Goal: Information Seeking & Learning: Find contact information

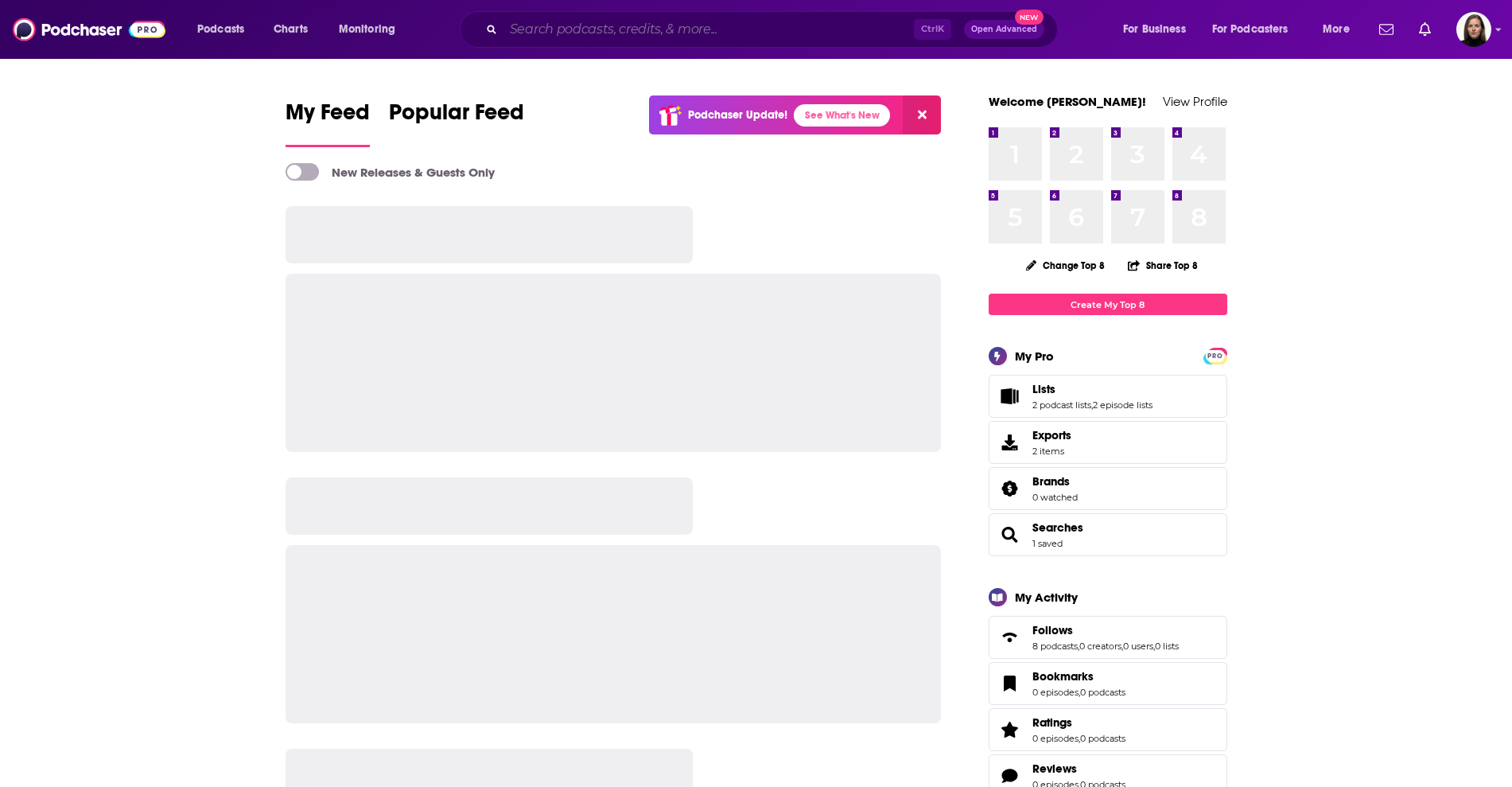
click at [668, 29] on input "Search podcasts, credits, & more..." at bounding box center [708, 29] width 411 height 25
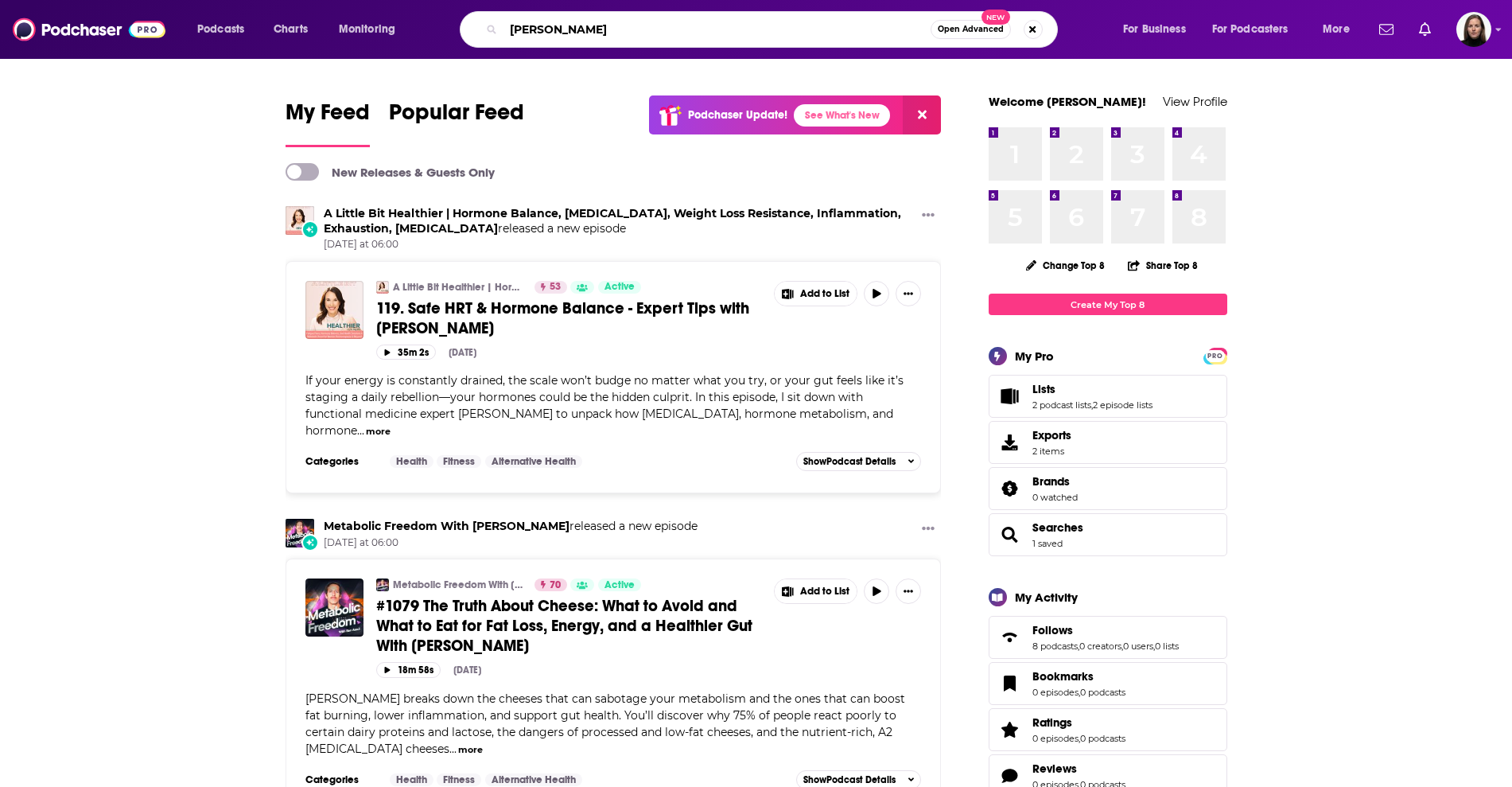
type input "[PERSON_NAME]"
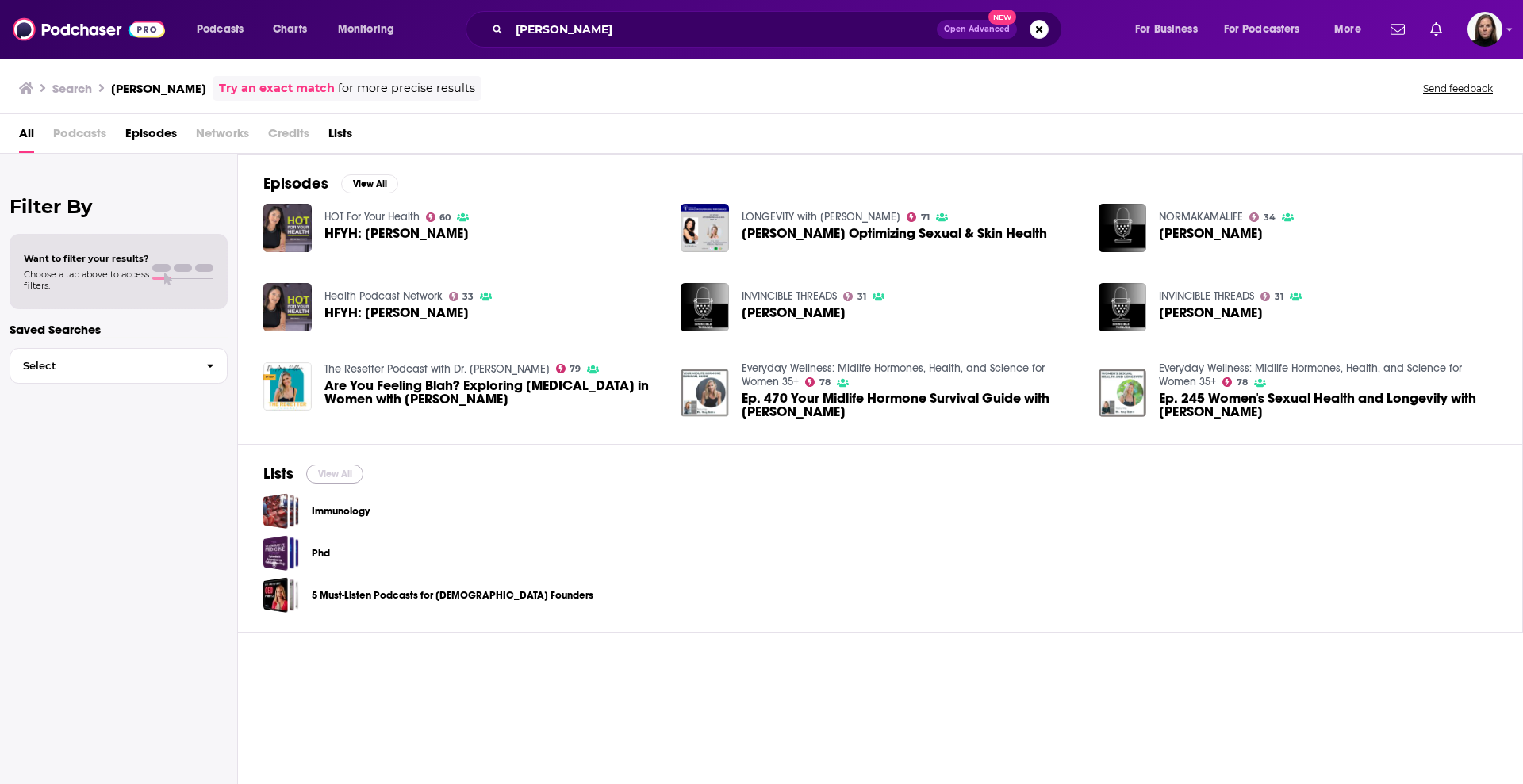
click at [341, 468] on button "View All" at bounding box center [334, 474] width 57 height 19
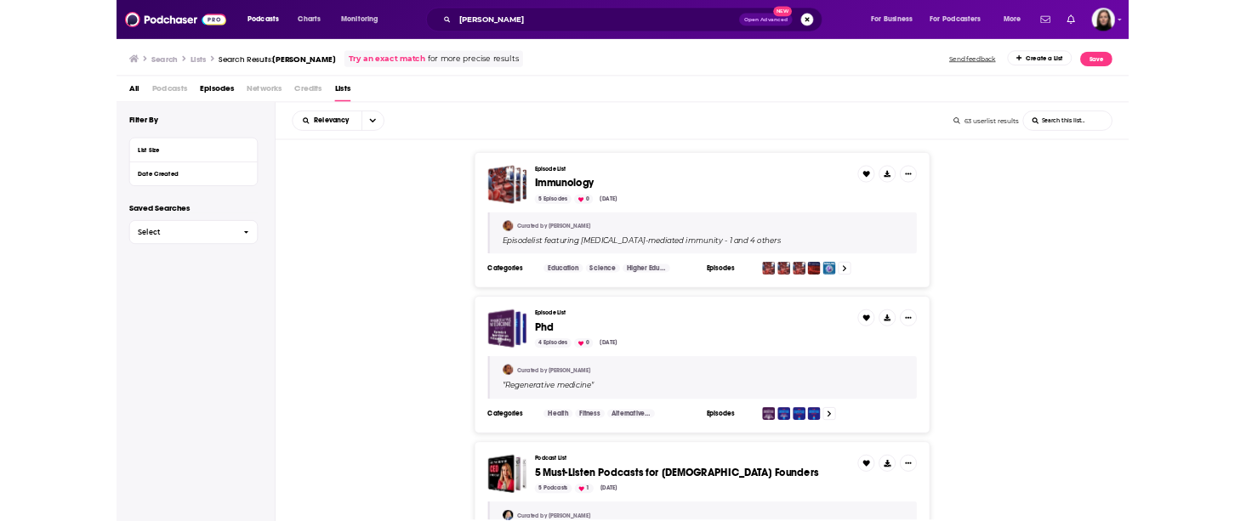
scroll to position [425, 0]
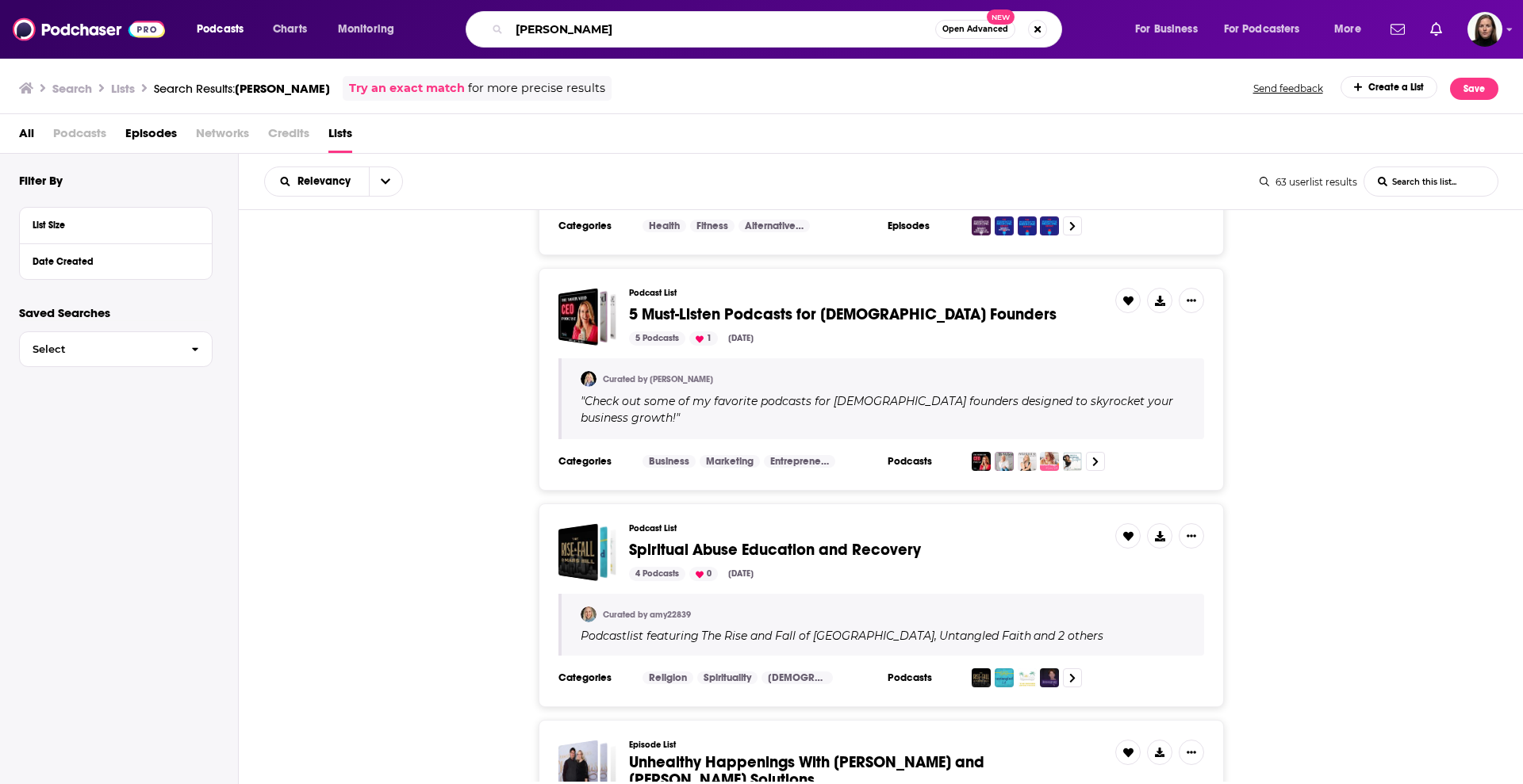
click at [596, 29] on input "[PERSON_NAME]" at bounding box center [722, 29] width 426 height 25
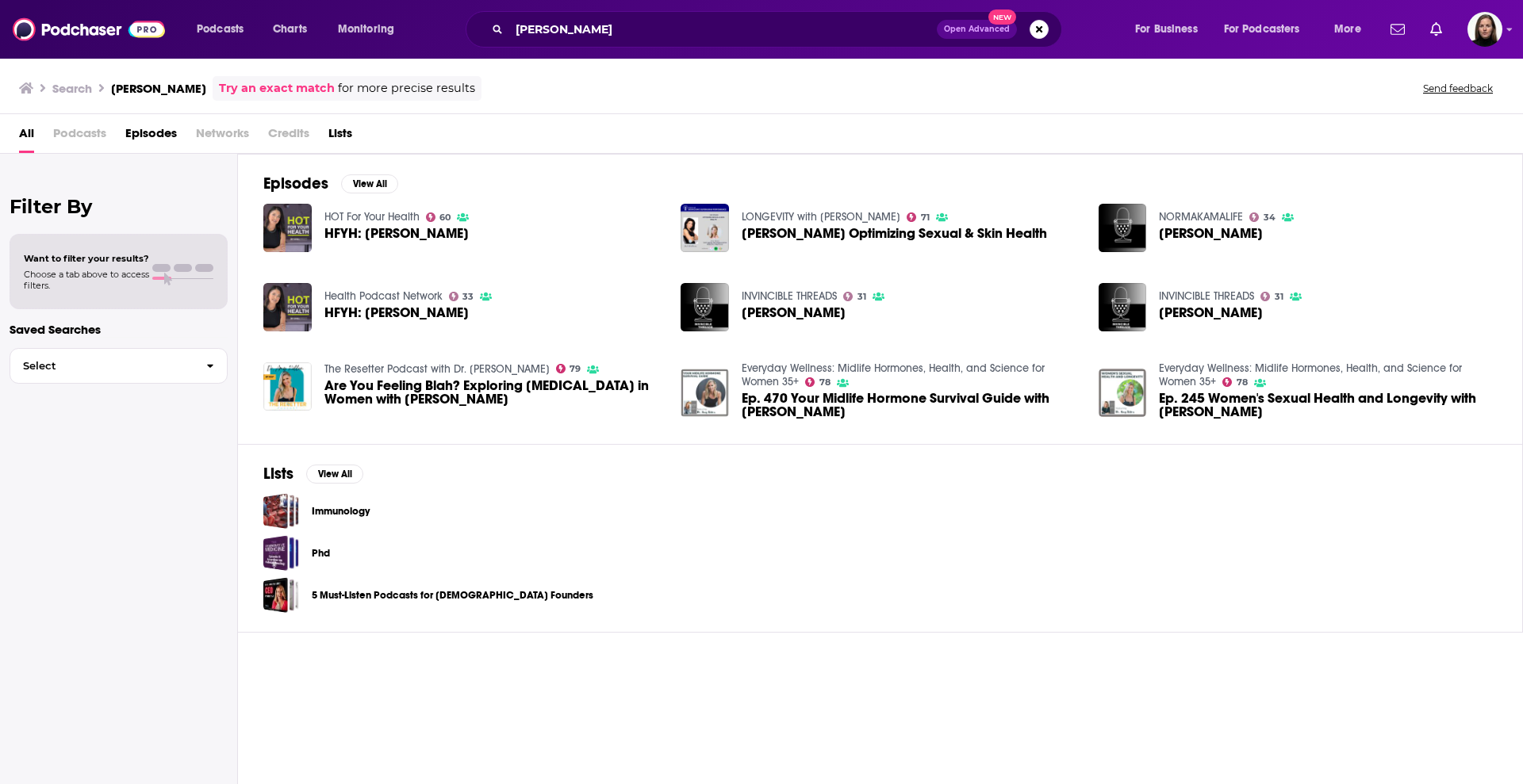
click at [90, 134] on span "Podcasts" at bounding box center [79, 136] width 53 height 33
click at [65, 141] on span "Podcasts" at bounding box center [79, 136] width 53 height 33
click at [34, 134] on div "All Podcasts Episodes Networks Credits Lists" at bounding box center [764, 136] width 1491 height 33
click at [34, 134] on span "All" at bounding box center [26, 136] width 15 height 33
click at [30, 134] on span "All" at bounding box center [26, 136] width 15 height 33
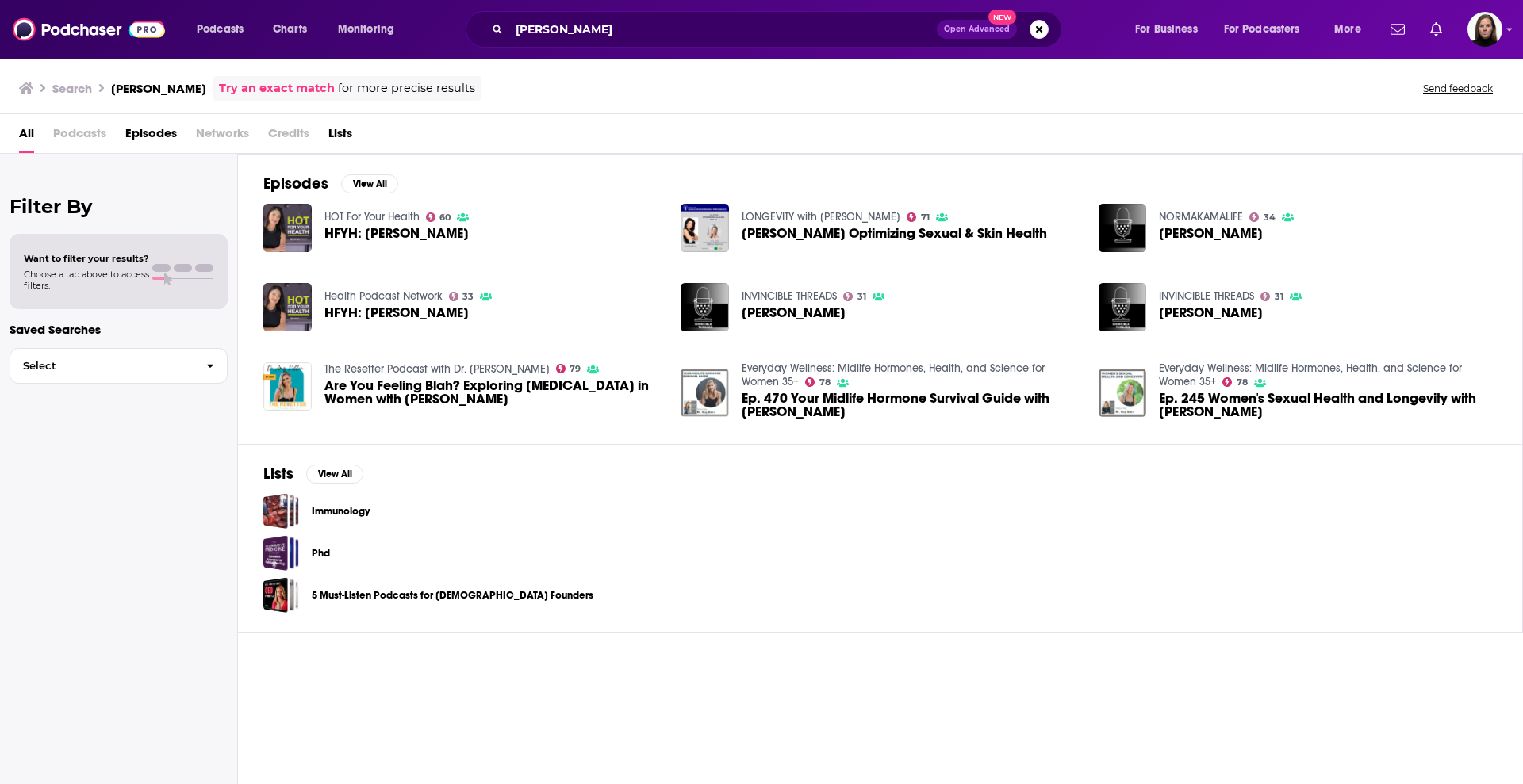
click at [30, 134] on span "All" at bounding box center [26, 136] width 15 height 33
click at [21, 132] on span "All" at bounding box center [26, 136] width 15 height 33
click at [246, 25] on button "Podcasts" at bounding box center [225, 29] width 78 height 25
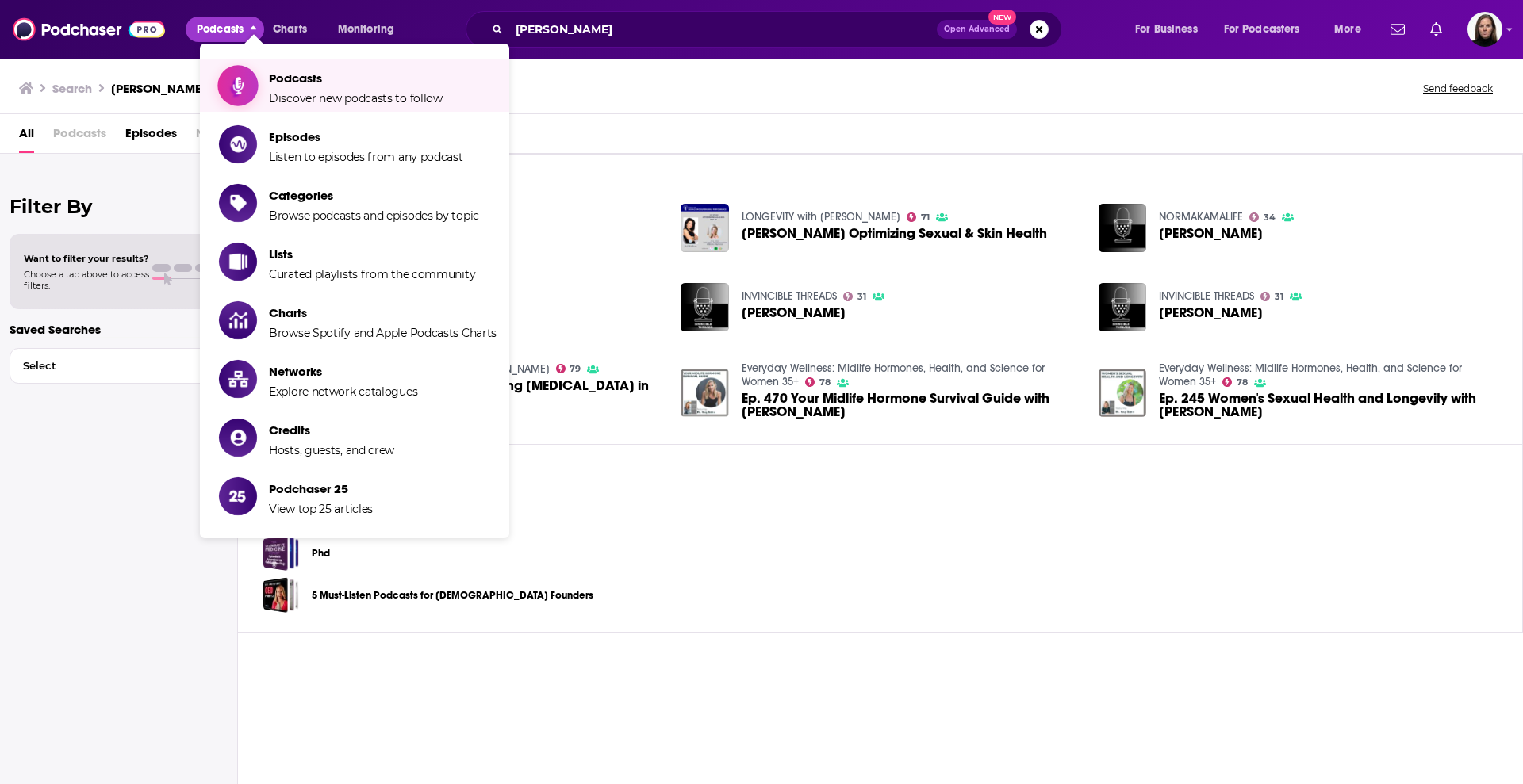
click at [372, 92] on span "Discover new podcasts to follow" at bounding box center [355, 98] width 173 height 14
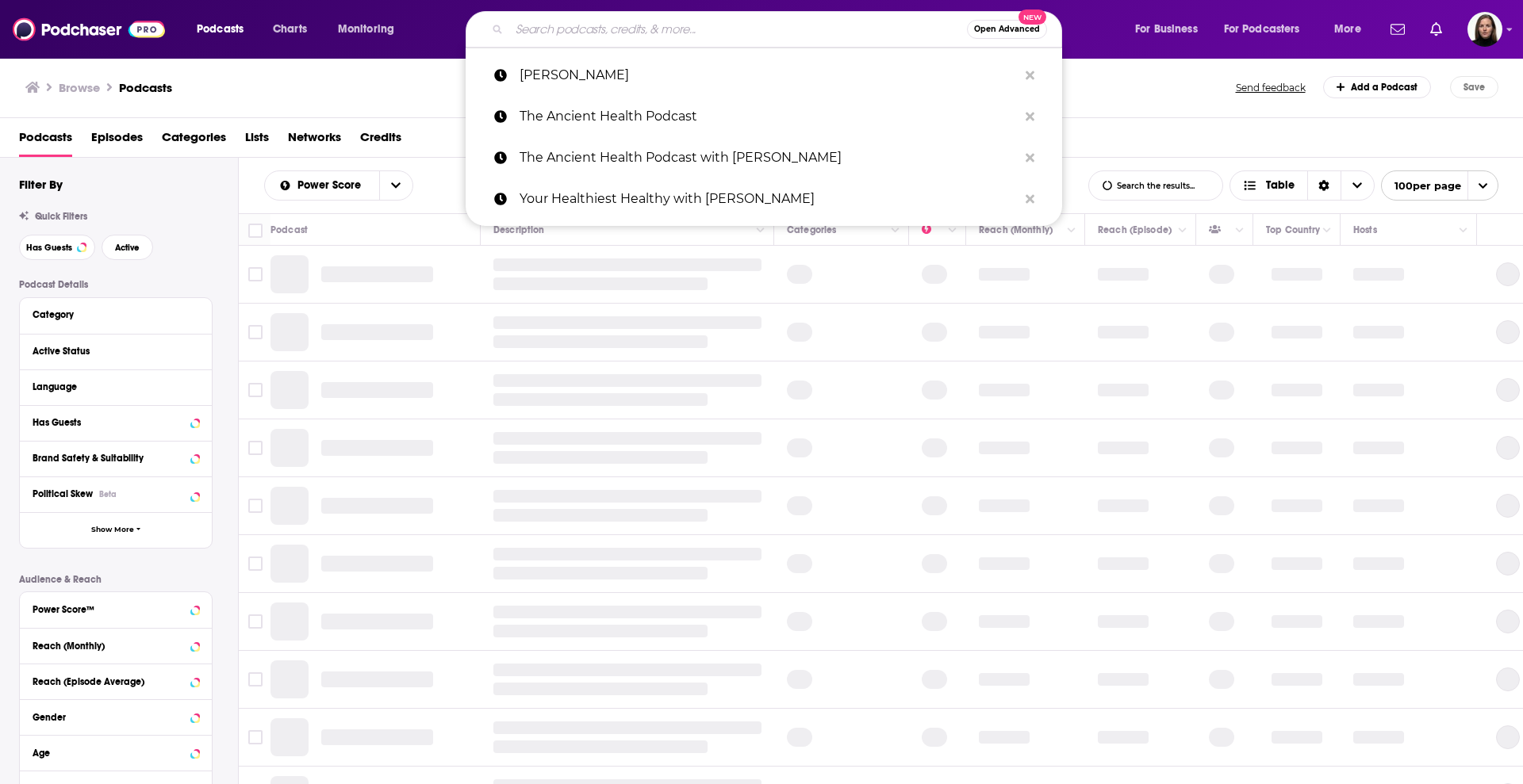
click at [664, 21] on input "Search podcasts, credits, & more..." at bounding box center [738, 29] width 458 height 25
click at [645, 67] on p "[PERSON_NAME]" at bounding box center [768, 76] width 498 height 41
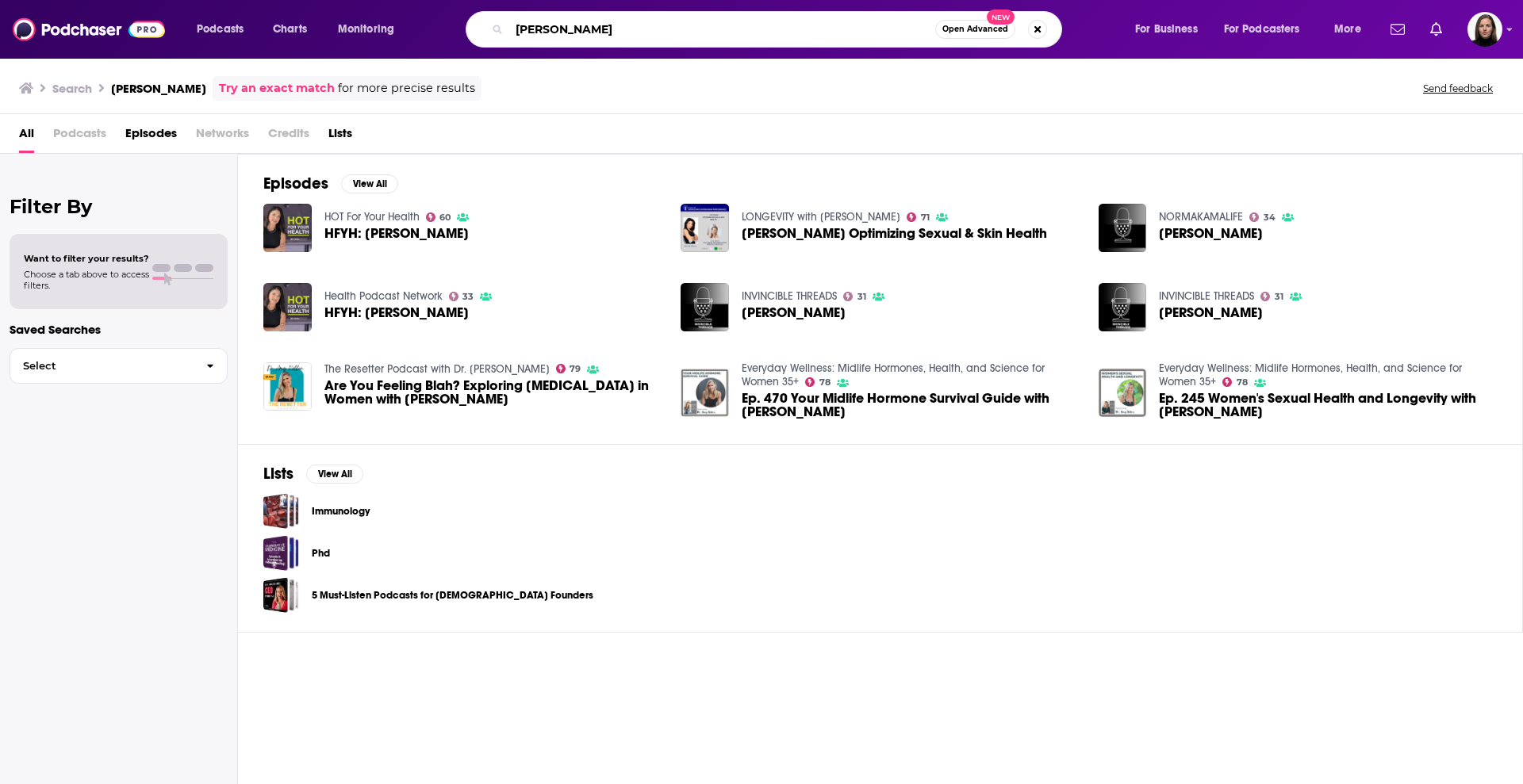
drag, startPoint x: 534, startPoint y: 25, endPoint x: 472, endPoint y: 25, distance: 62.0
click at [472, 25] on div "[PERSON_NAME] Open Advanced New" at bounding box center [763, 29] width 596 height 36
type input "[PERSON_NAME]"
click at [1027, 32] on span "Open Advanced New" at bounding box center [991, 29] width 112 height 19
click at [1037, 26] on button "Search podcasts, credits, & more..." at bounding box center [1037, 29] width 19 height 19
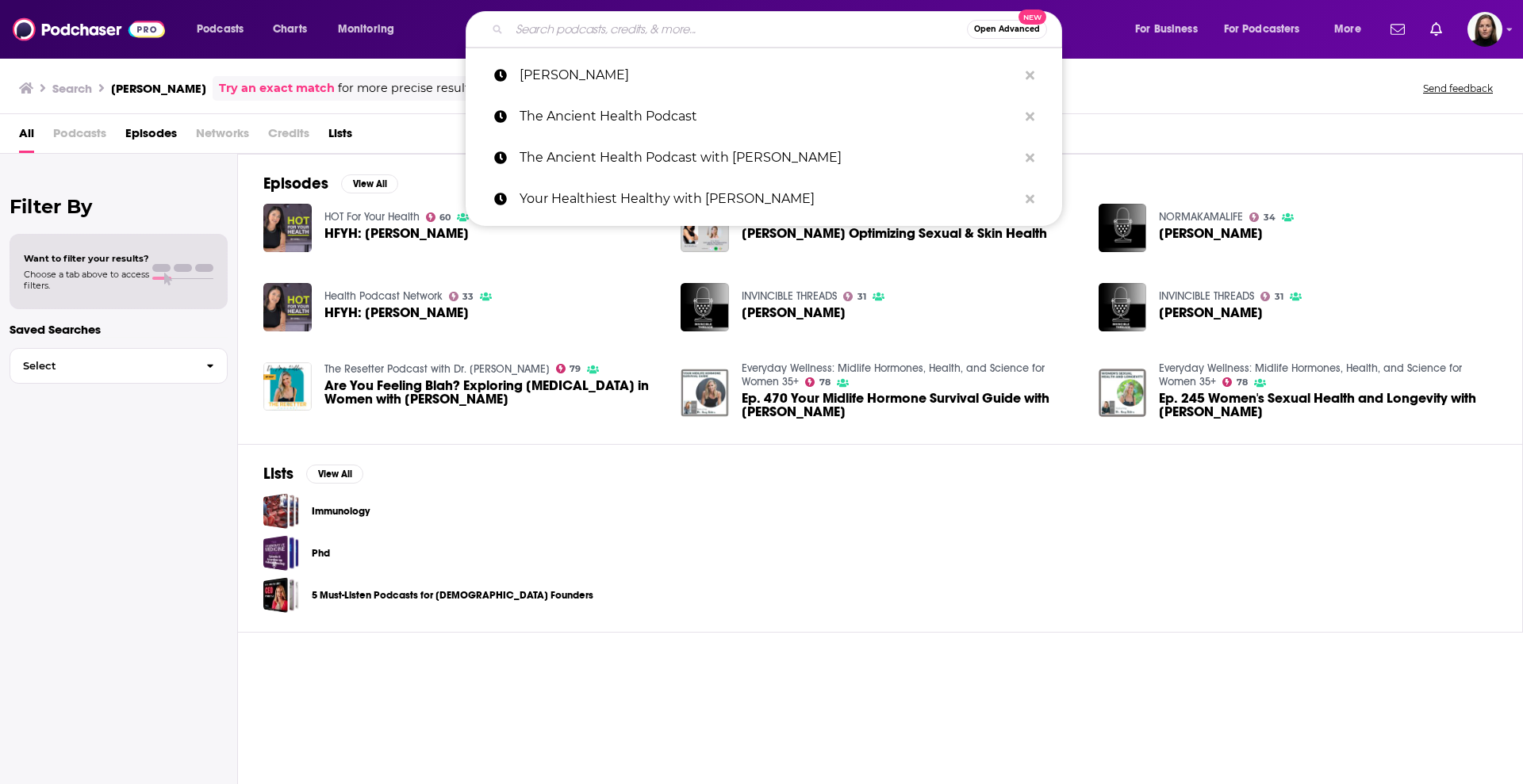
click at [670, 34] on input "Search podcasts, credits, & more..." at bounding box center [738, 29] width 458 height 25
click at [606, 33] on input "Search podcasts, credits, & more..." at bounding box center [738, 29] width 458 height 25
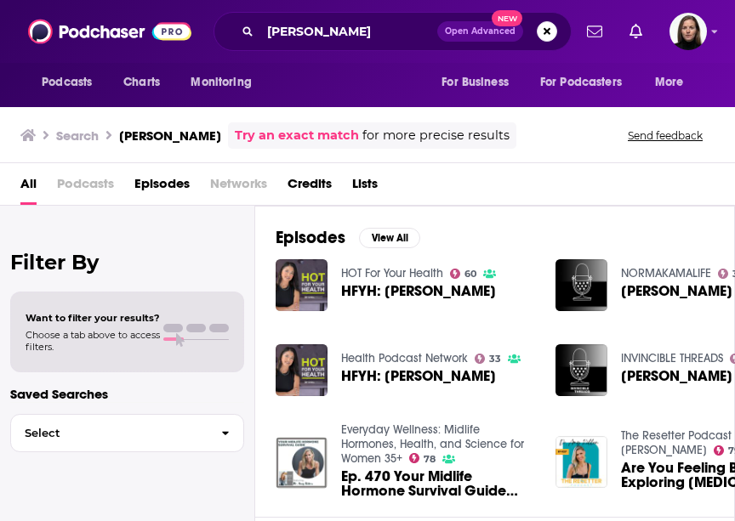
click at [303, 66] on div "Podcasts Charts Monitoring For Business For Podcasters More" at bounding box center [367, 85] width 735 height 44
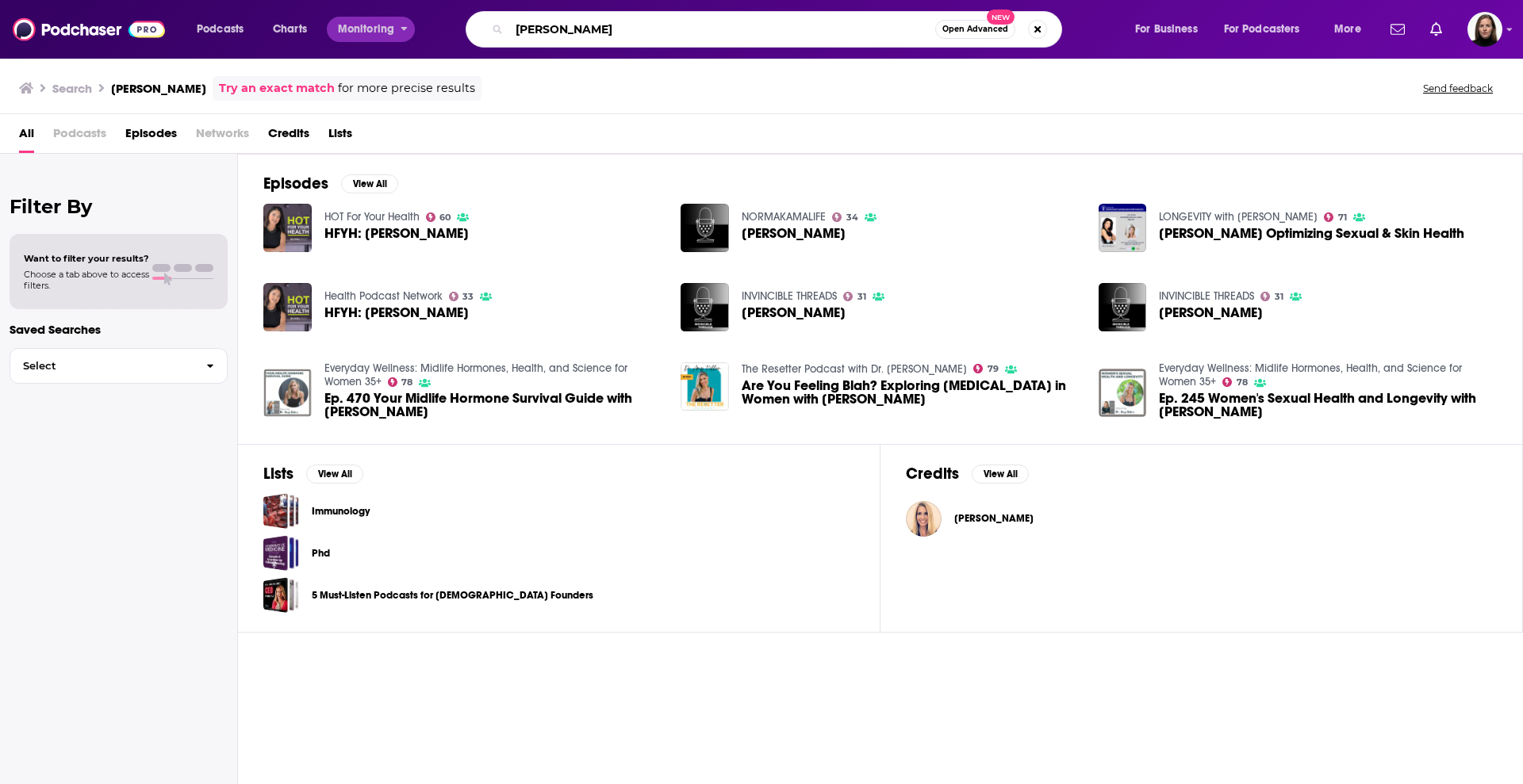
drag, startPoint x: 630, startPoint y: 37, endPoint x: 369, endPoint y: 19, distance: 261.6
click at [369, 19] on div "Podcasts Charts Monitoring [PERSON_NAME] Open Advanced New For Business For Pod…" at bounding box center [781, 29] width 1190 height 36
type input "[PERSON_NAME]"
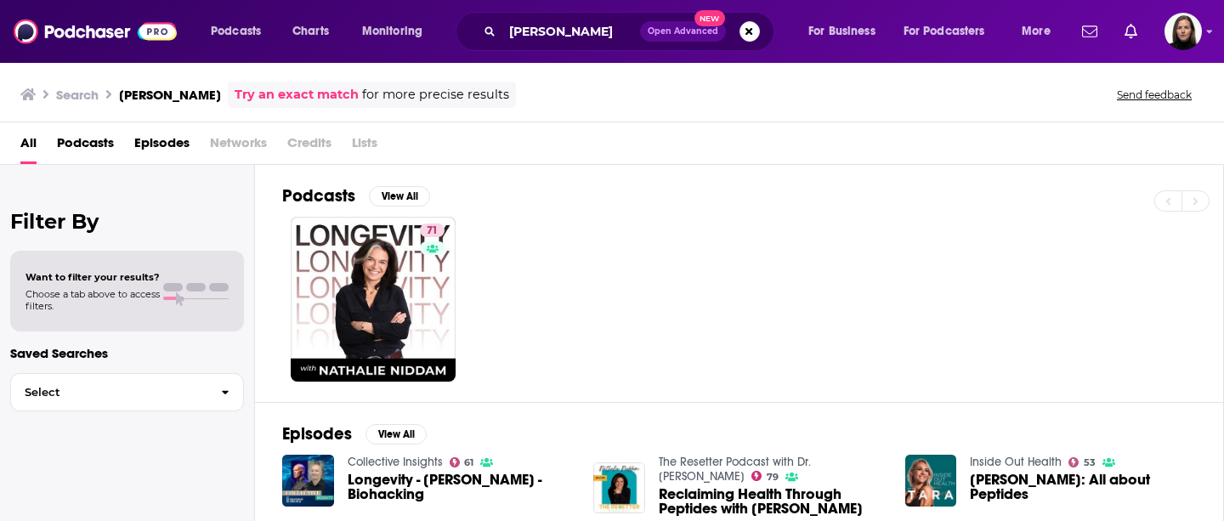
click at [1077, 116] on div "Search [PERSON_NAME] Try an exact match for more precise results Send feedback" at bounding box center [612, 91] width 1224 height 61
click at [745, 29] on button "Search podcasts, credits, & more..." at bounding box center [750, 31] width 20 height 20
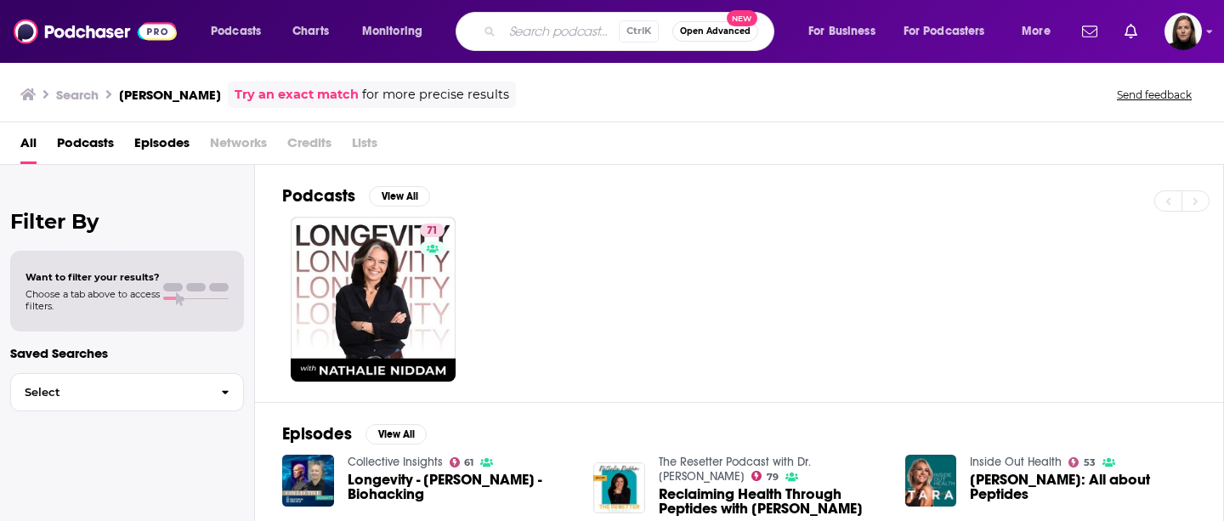
click at [1011, 143] on div "All Podcasts Episodes Networks Credits Lists" at bounding box center [615, 146] width 1190 height 35
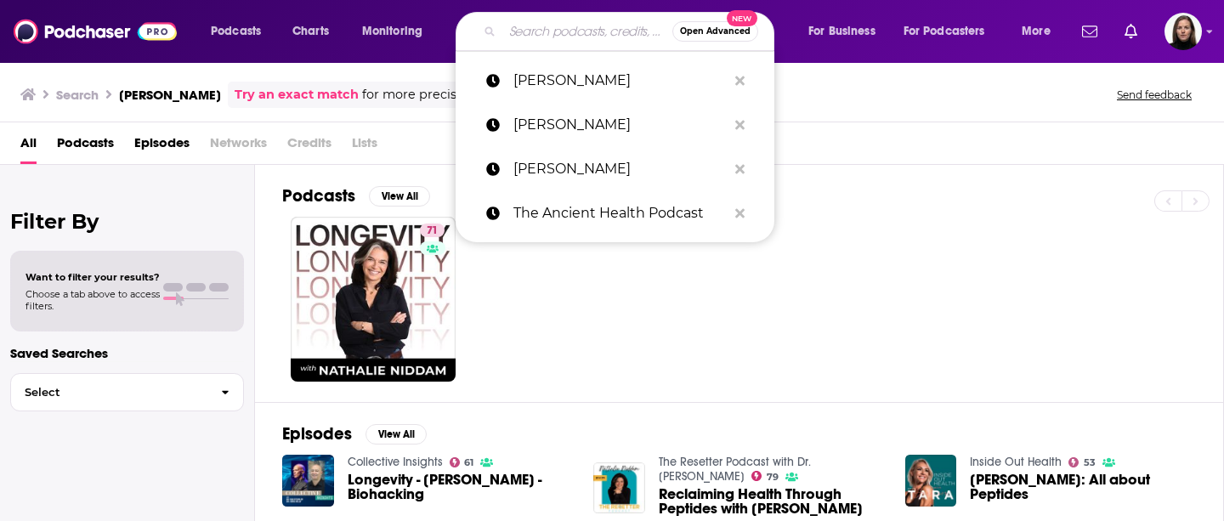
click at [537, 30] on input "Search podcasts, credits, & more..." at bounding box center [588, 31] width 170 height 27
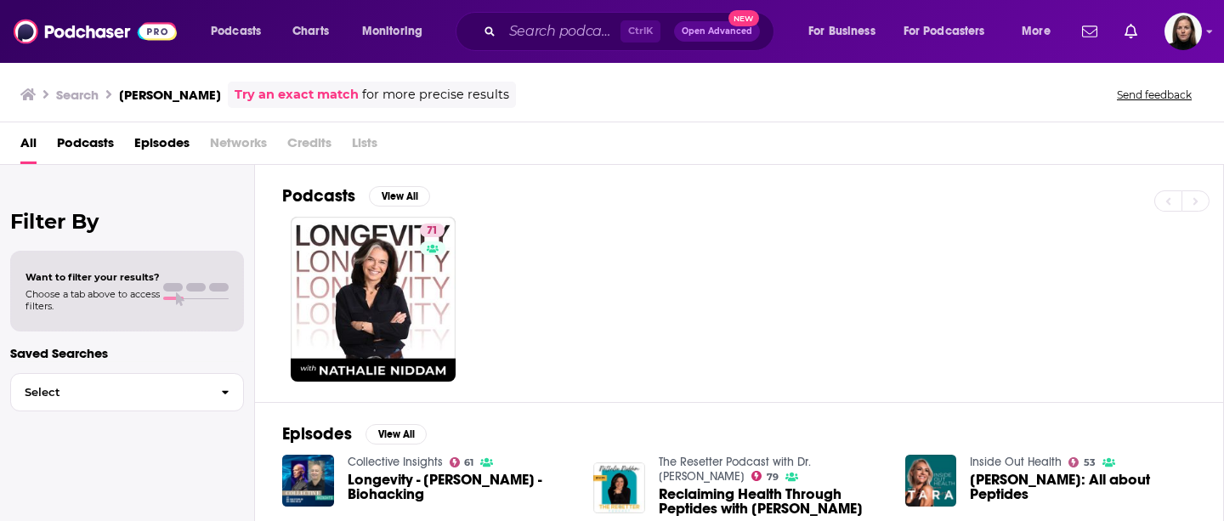
click at [1052, 116] on div "Search [PERSON_NAME] Try an exact match for more precise results Send feedback" at bounding box center [612, 91] width 1224 height 61
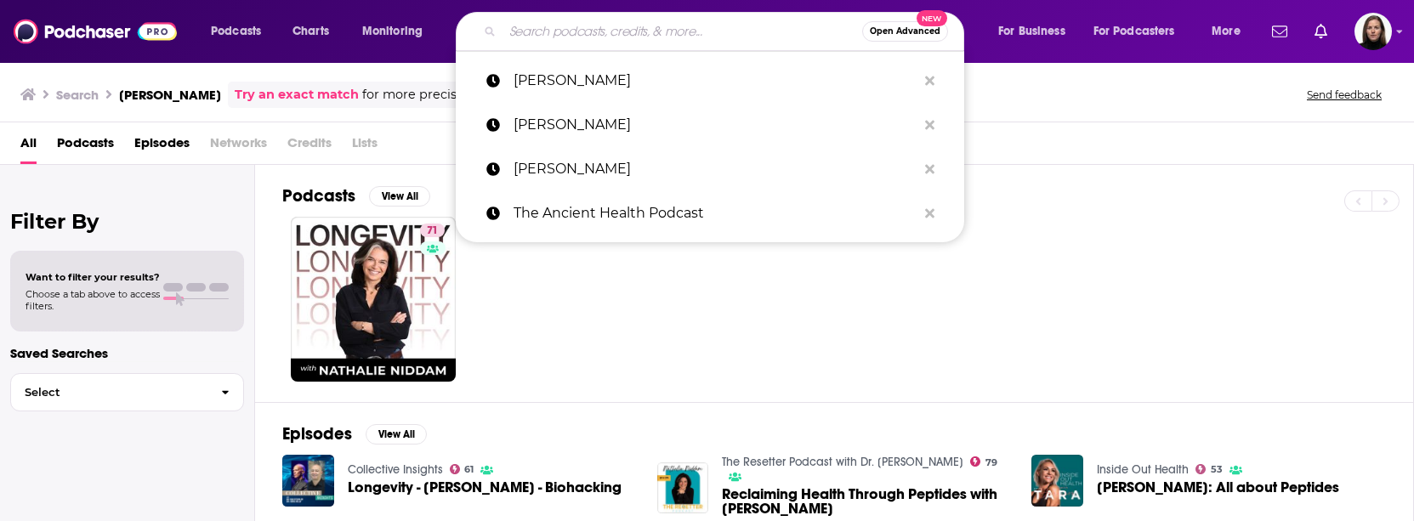
click at [570, 31] on input "Search podcasts, credits, & more..." at bounding box center [683, 31] width 360 height 27
paste input "[PERSON_NAME] Podcast"
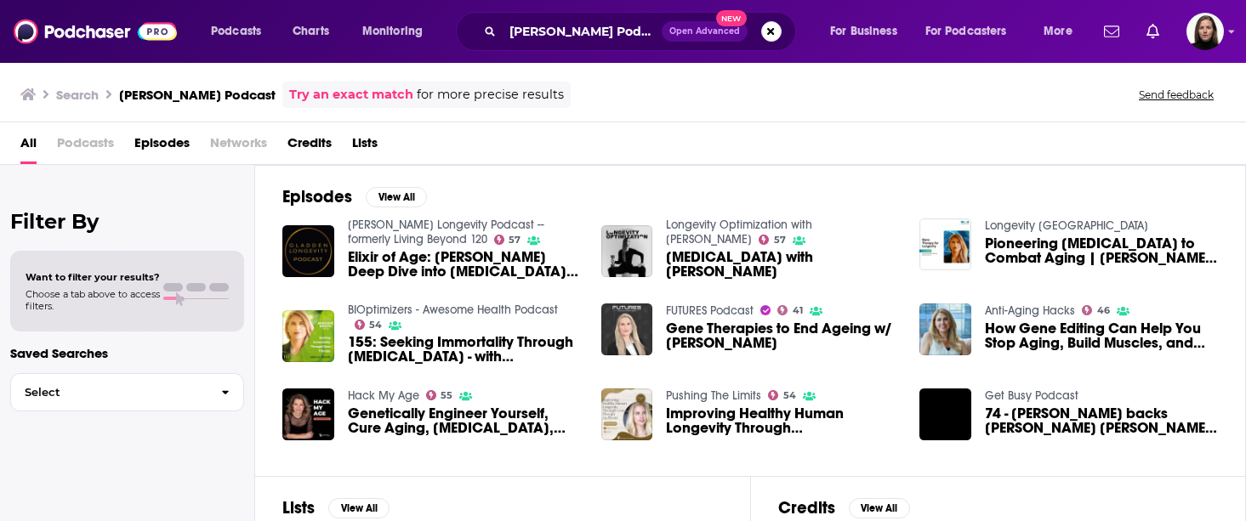
scroll to position [154, 0]
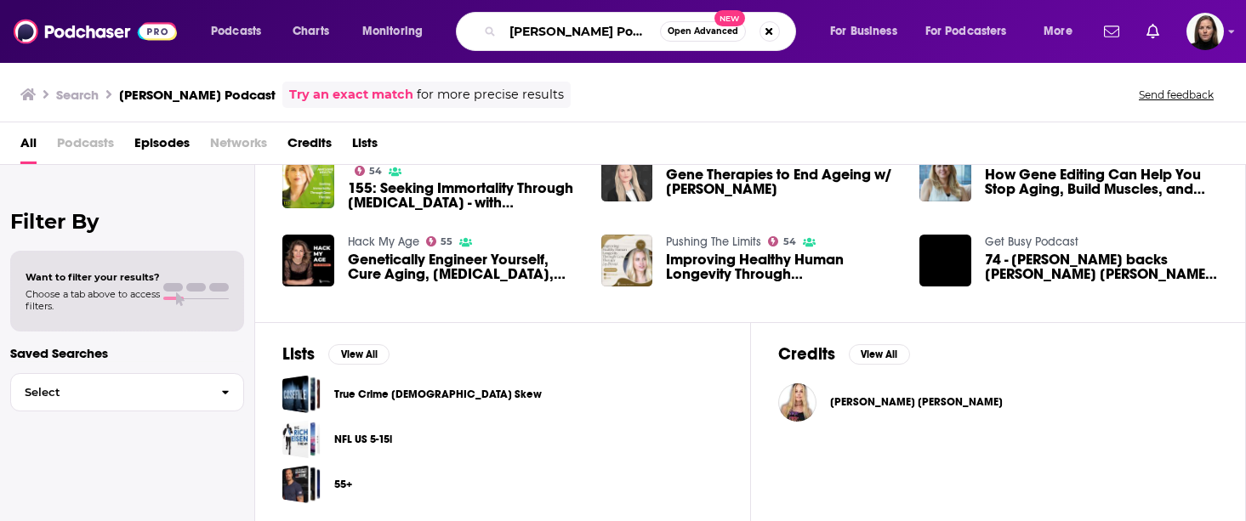
drag, startPoint x: 631, startPoint y: 21, endPoint x: 574, endPoint y: 30, distance: 57.6
click at [574, 30] on input "[PERSON_NAME] Podcast" at bounding box center [581, 31] width 157 height 27
type input "[PERSON_NAME]"
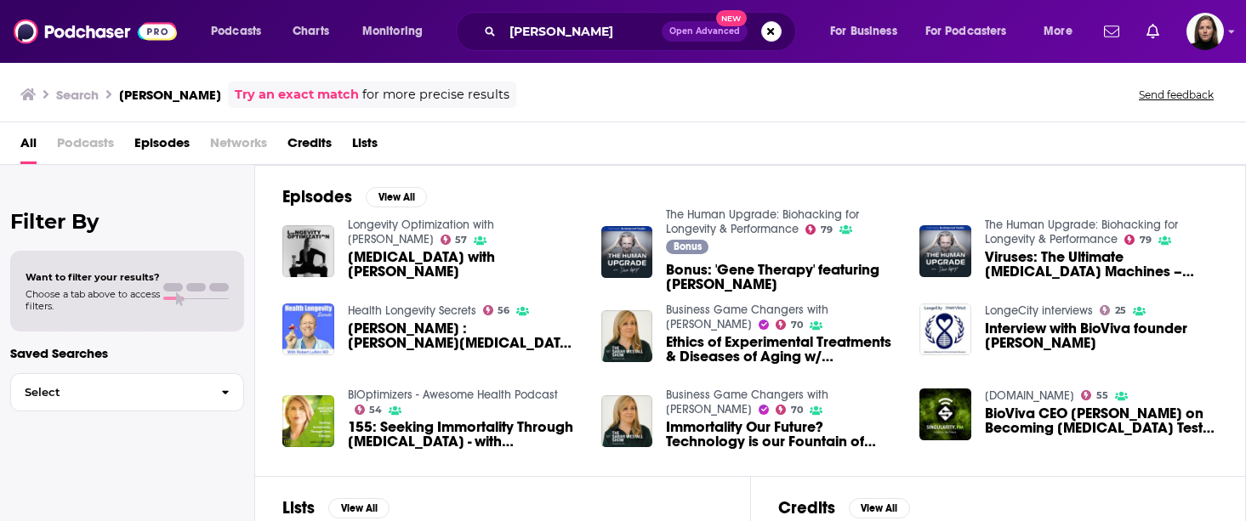
click at [471, 435] on span "155: Seeking Immortality Through [MEDICAL_DATA] - with [PERSON_NAME]" at bounding box center [464, 434] width 233 height 29
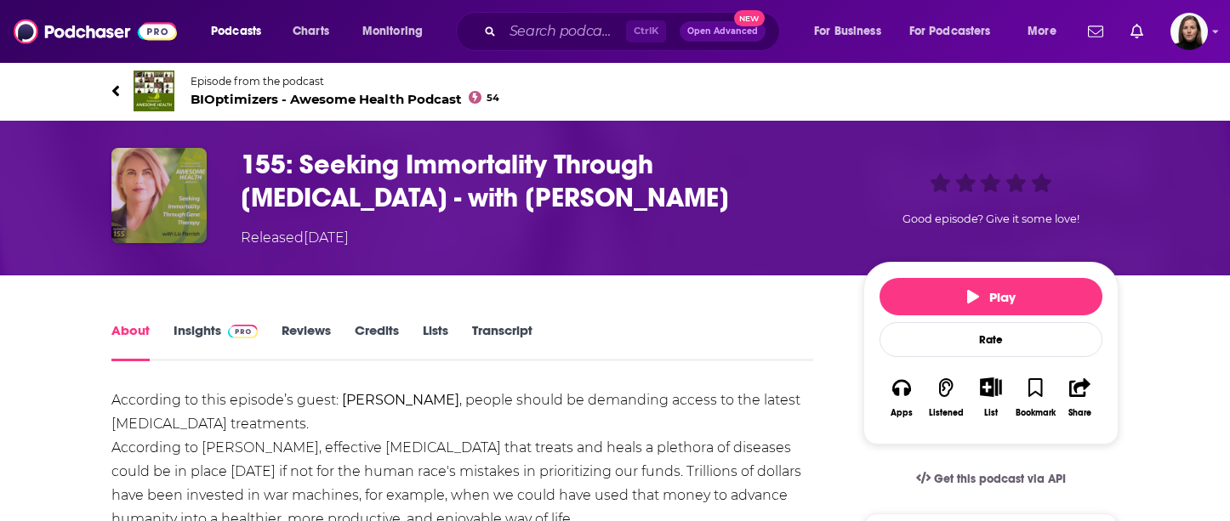
click at [185, 185] on img "155: Seeking Immortality Through Gene Therapy - with Liz Parrish" at bounding box center [158, 195] width 95 height 95
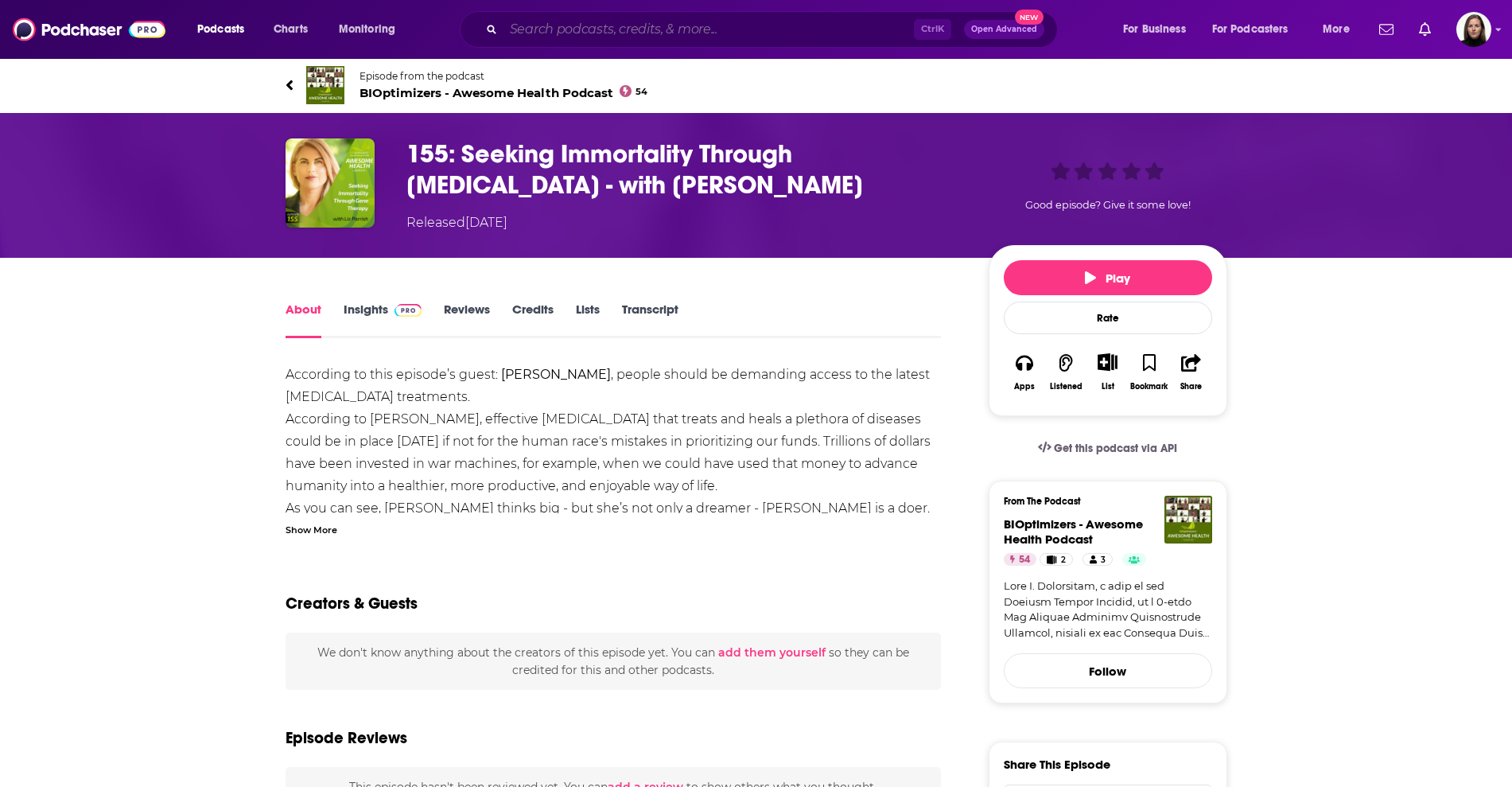
click at [535, 28] on input "Search podcasts, credits, & more..." at bounding box center [708, 29] width 411 height 25
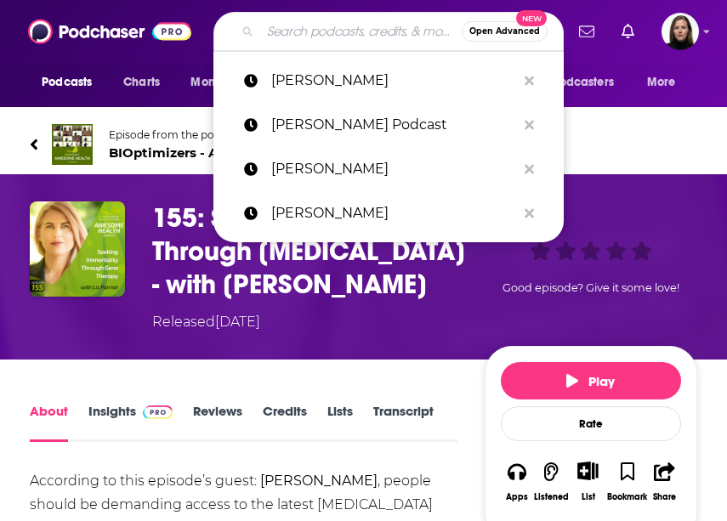
paste input "[PERSON_NAME]"
type input "[PERSON_NAME]"
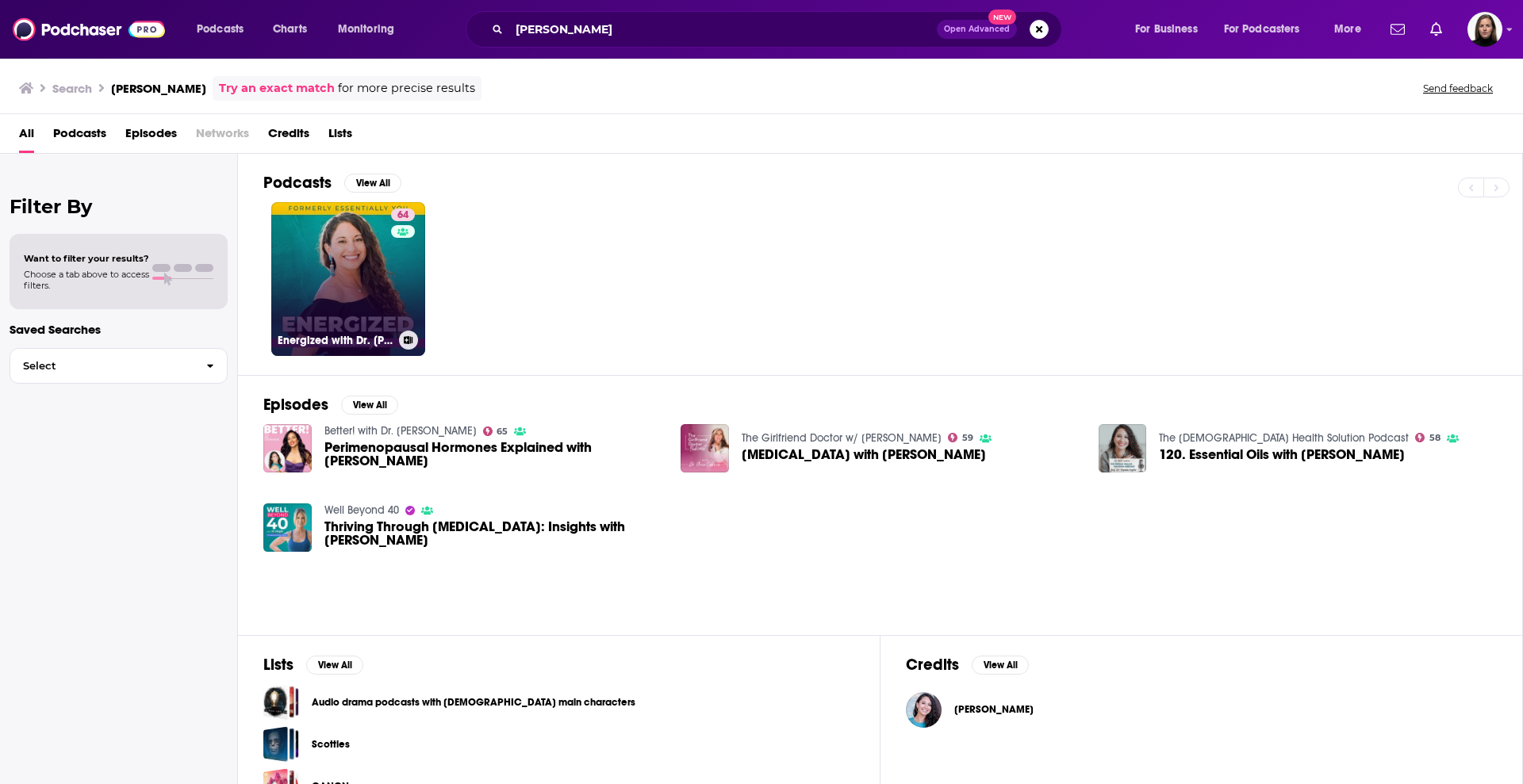
click at [347, 334] on h3 "Energized with Dr. [PERSON_NAME]" at bounding box center [335, 340] width 115 height 13
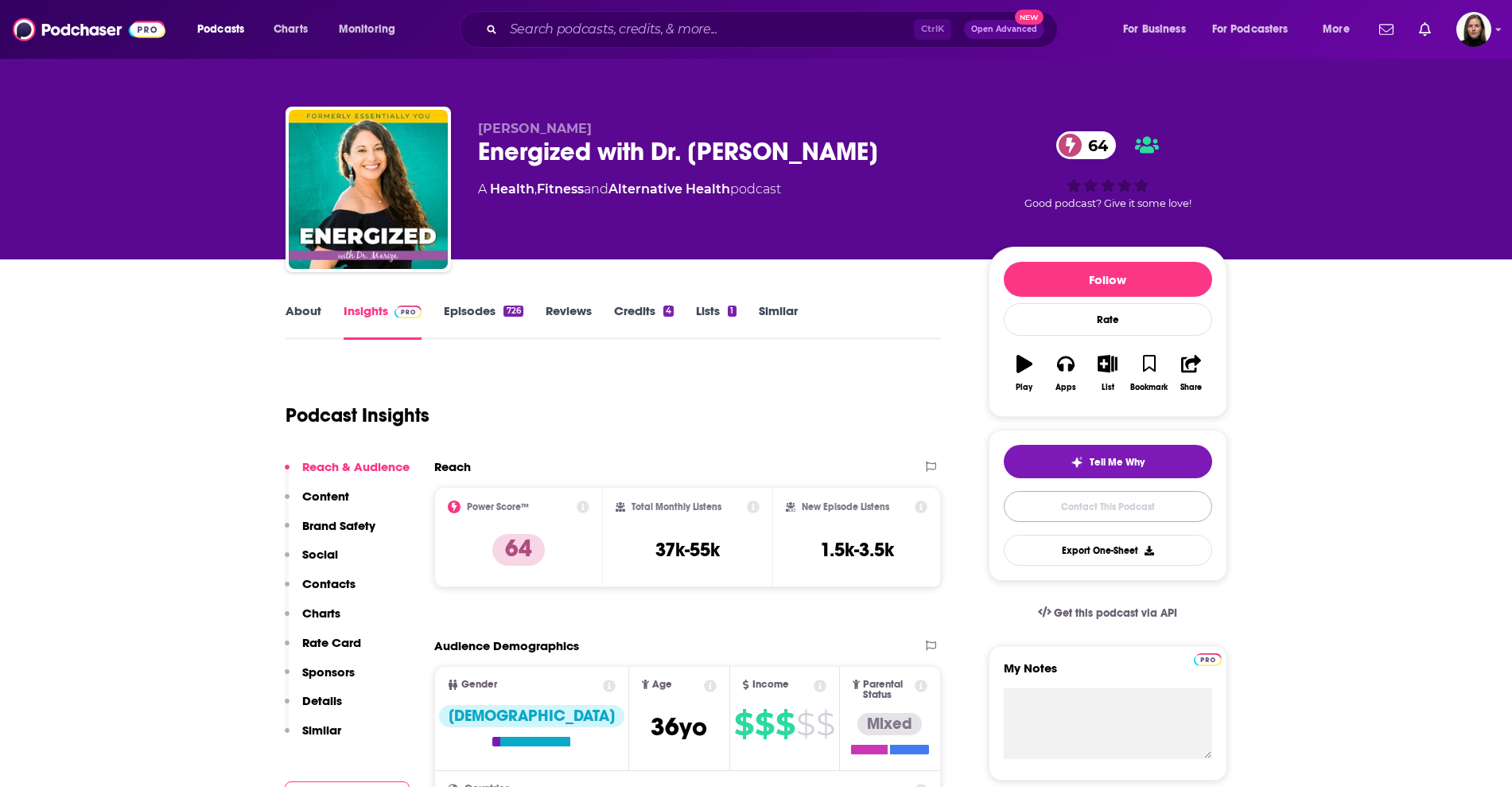
drag, startPoint x: 1123, startPoint y: 500, endPoint x: 1178, endPoint y: 450, distance: 74.3
click at [1123, 500] on link "Contact This Podcast" at bounding box center [1108, 506] width 209 height 31
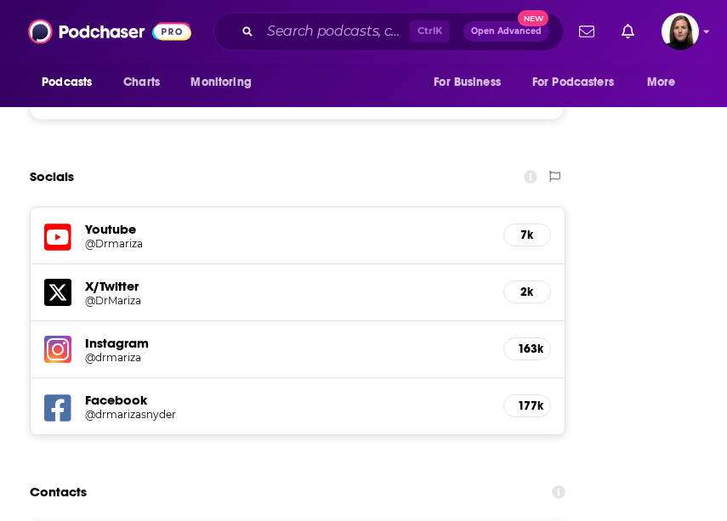
scroll to position [2554, 0]
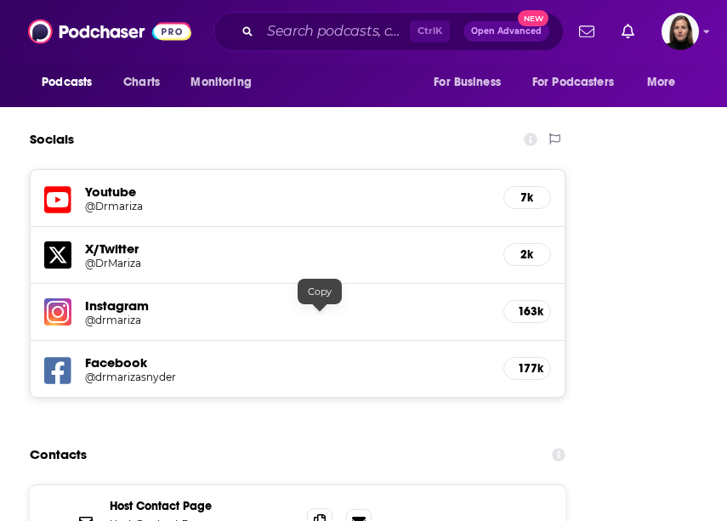
click at [316, 514] on icon at bounding box center [320, 521] width 12 height 14
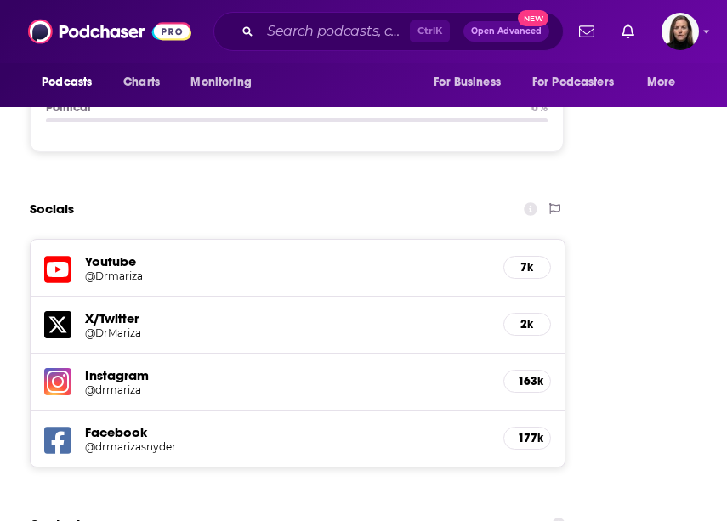
scroll to position [2448, 0]
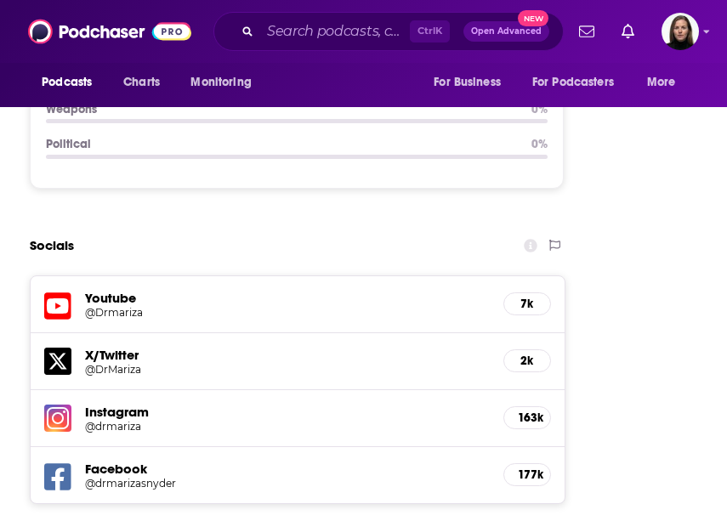
click at [116, 404] on h5 "Instagram" at bounding box center [287, 412] width 405 height 16
click at [172, 420] on h5 "@drmariza" at bounding box center [146, 426] width 122 height 13
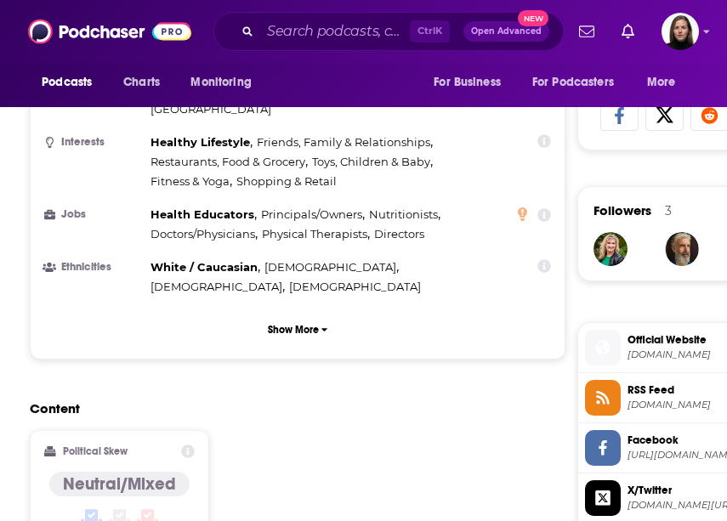
scroll to position [1066, 0]
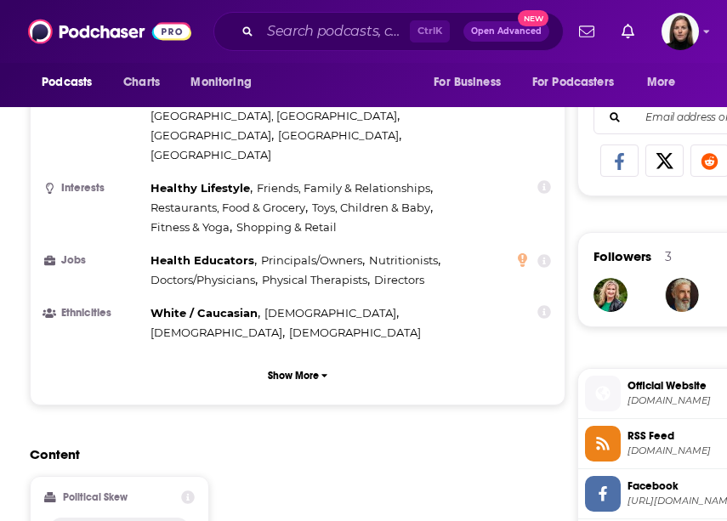
click at [633, 436] on span "RSS Feed" at bounding box center [705, 436] width 155 height 15
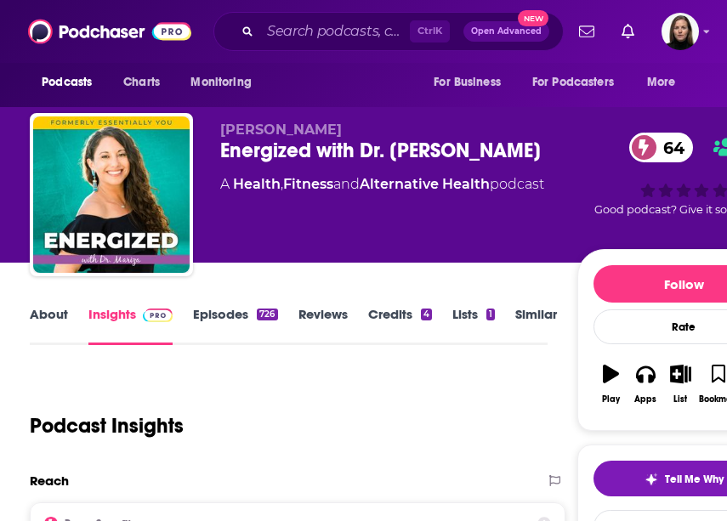
scroll to position [0, 0]
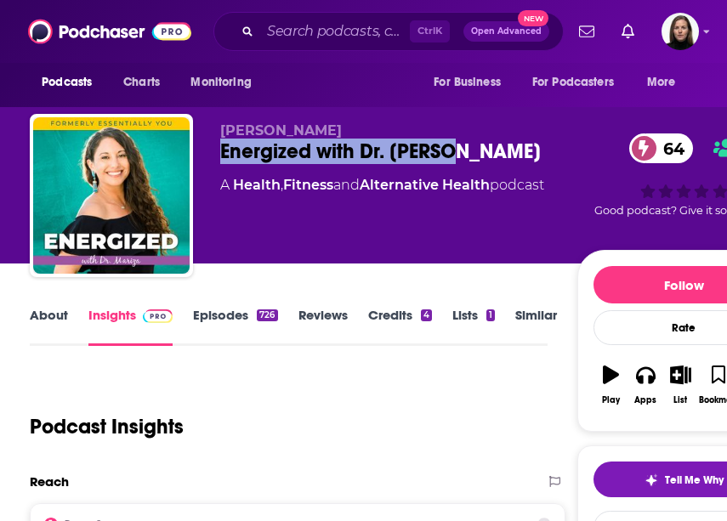
drag, startPoint x: 219, startPoint y: 148, endPoint x: 480, endPoint y: 140, distance: 262.0
click at [480, 140] on div "[PERSON_NAME] Energized with Dr. [PERSON_NAME] 64 A Health , Fitness and Altern…" at bounding box center [410, 199] width 760 height 170
copy h2 "Energized with Dr. [PERSON_NAME]"
